Goal: Task Accomplishment & Management: Use online tool/utility

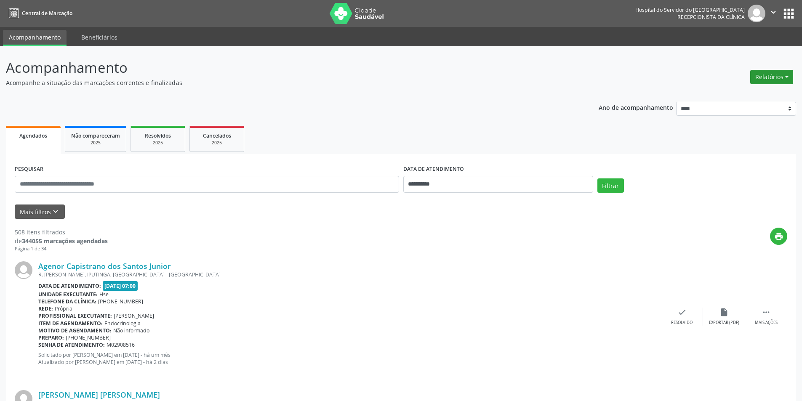
click at [778, 72] on button "Relatórios" at bounding box center [771, 77] width 43 height 14
click at [734, 96] on link "Agendamentos" at bounding box center [748, 95] width 90 height 12
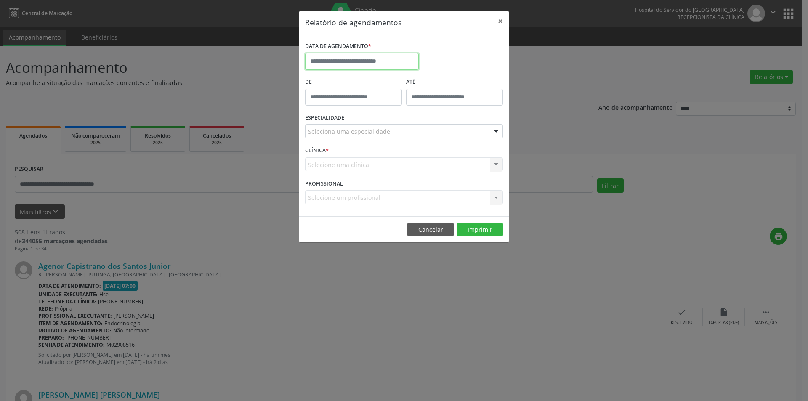
click at [406, 63] on input "text" at bounding box center [362, 61] width 114 height 17
click at [371, 138] on span "15" at bounding box center [370, 139] width 16 height 16
type input "**********"
click at [376, 138] on div "ESPECIALIDADE Seleciona uma especialidade Todas as especialidades Alergologia A…" at bounding box center [404, 128] width 202 height 33
click at [378, 121] on div "ESPECIALIDADE Seleciona uma especialidade Todas as especialidades Alergologia A…" at bounding box center [404, 128] width 202 height 33
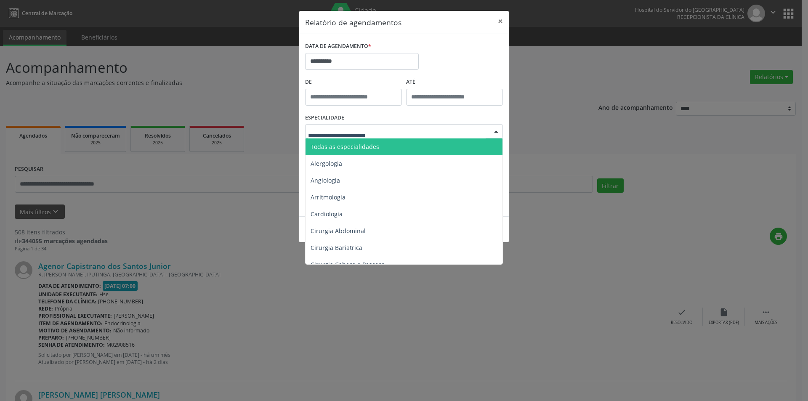
click at [353, 149] on span "Todas as especialidades" at bounding box center [345, 147] width 69 height 8
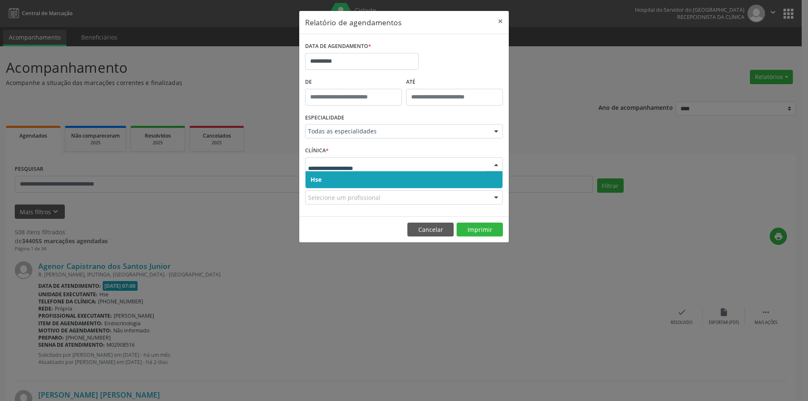
click at [351, 175] on span "Hse" at bounding box center [404, 179] width 197 height 17
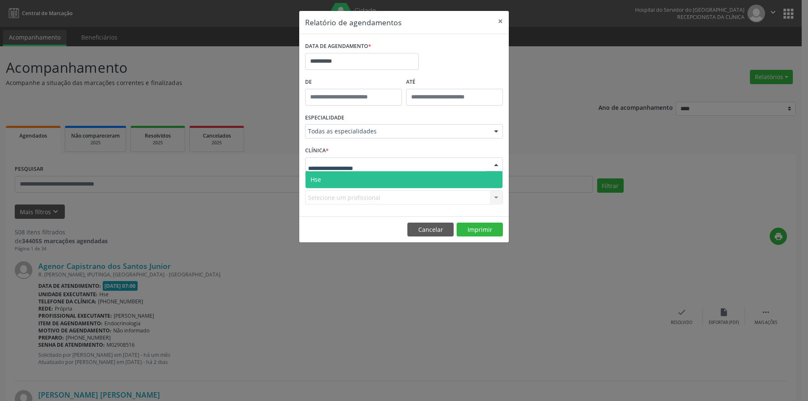
click at [353, 171] on span "Hse" at bounding box center [404, 179] width 197 height 17
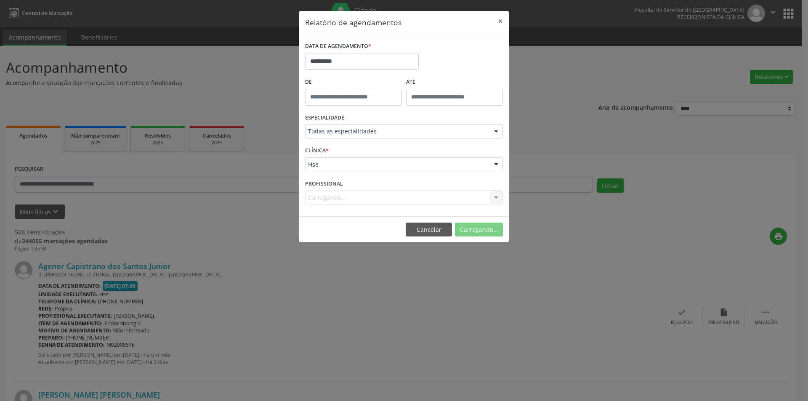
click at [356, 197] on div "Carregando... Nenhum resultado encontrado para: " " Não há nenhuma opção para s…" at bounding box center [404, 197] width 198 height 14
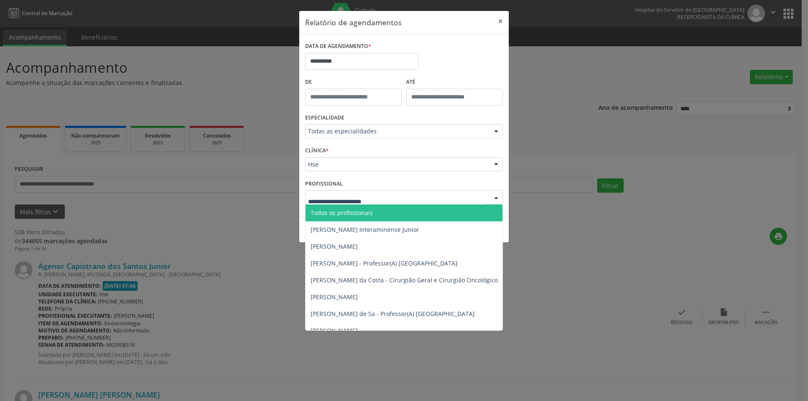
click at [364, 207] on span "Todos os profissionais" at bounding box center [447, 213] width 283 height 17
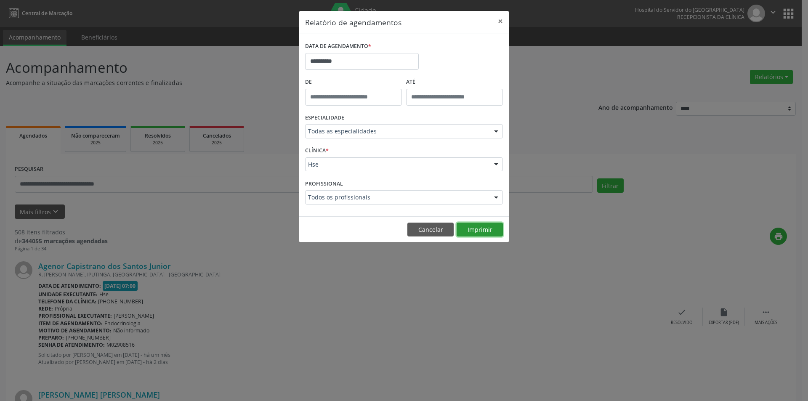
click at [485, 225] on button "Imprimir" at bounding box center [480, 230] width 46 height 14
